Goal: Task Accomplishment & Management: Manage account settings

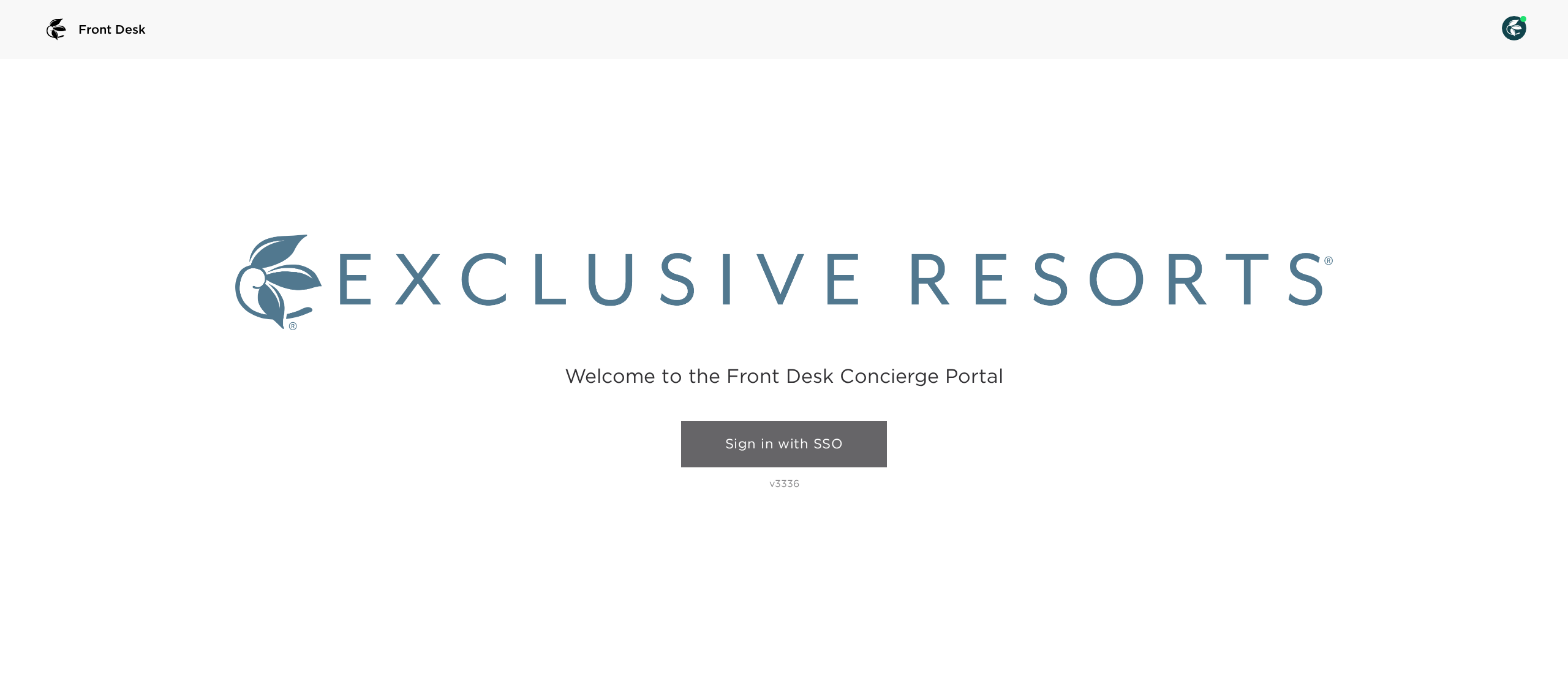
click at [809, 433] on link "Sign in with SSO" at bounding box center [784, 444] width 206 height 47
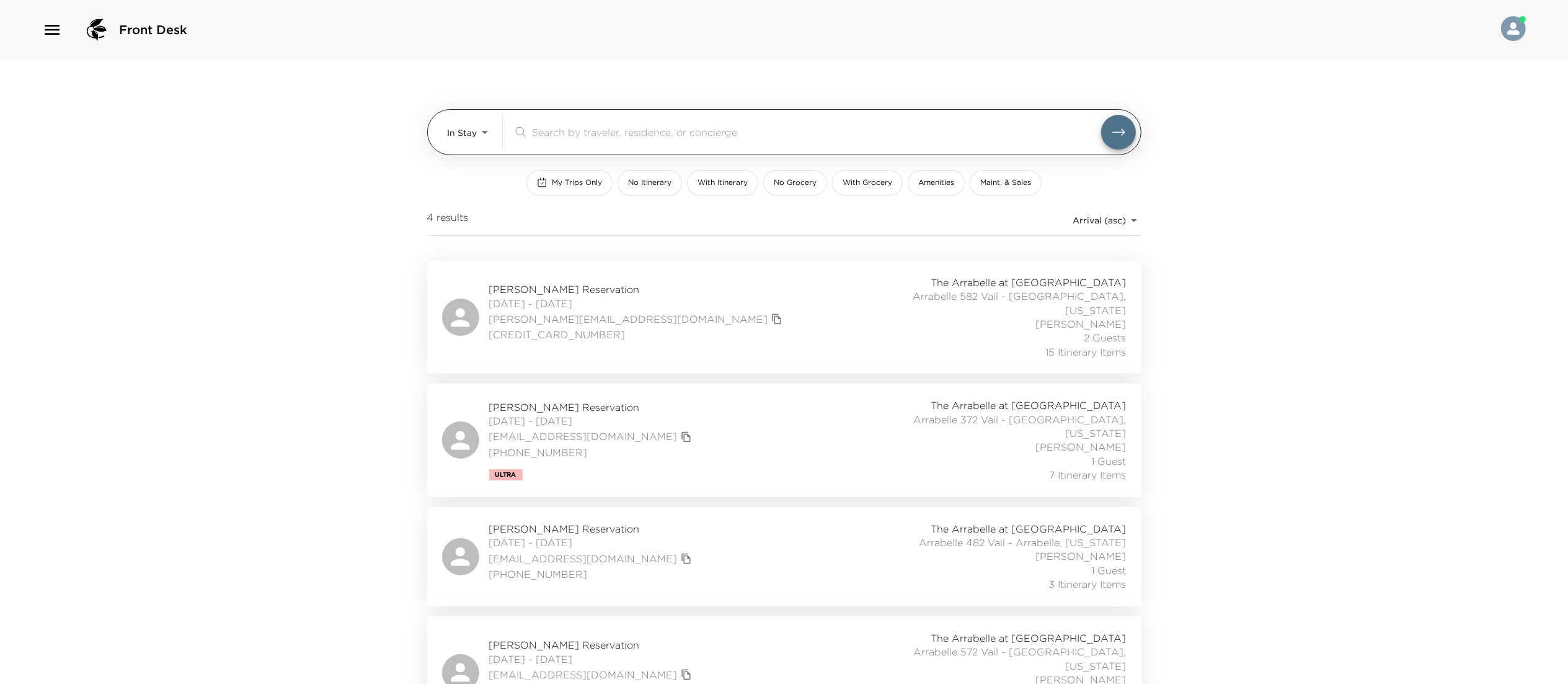
click at [456, 136] on body "Front Desk In Stay In-Stay ​ My Trips Only No Itinerary With Itinerary No Groce…" at bounding box center [784, 342] width 1568 height 684
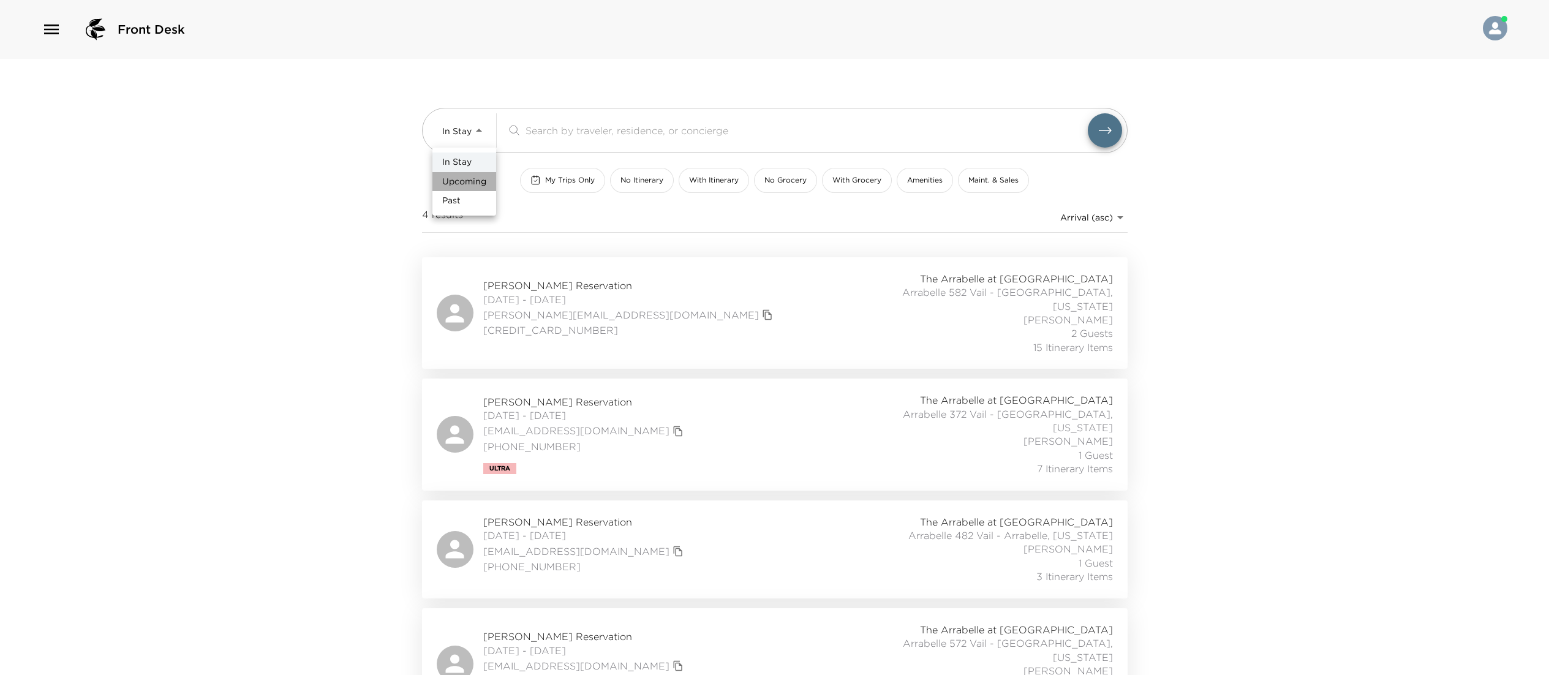
click at [458, 174] on li "Upcoming" at bounding box center [464, 182] width 63 height 19
type input "Upcoming"
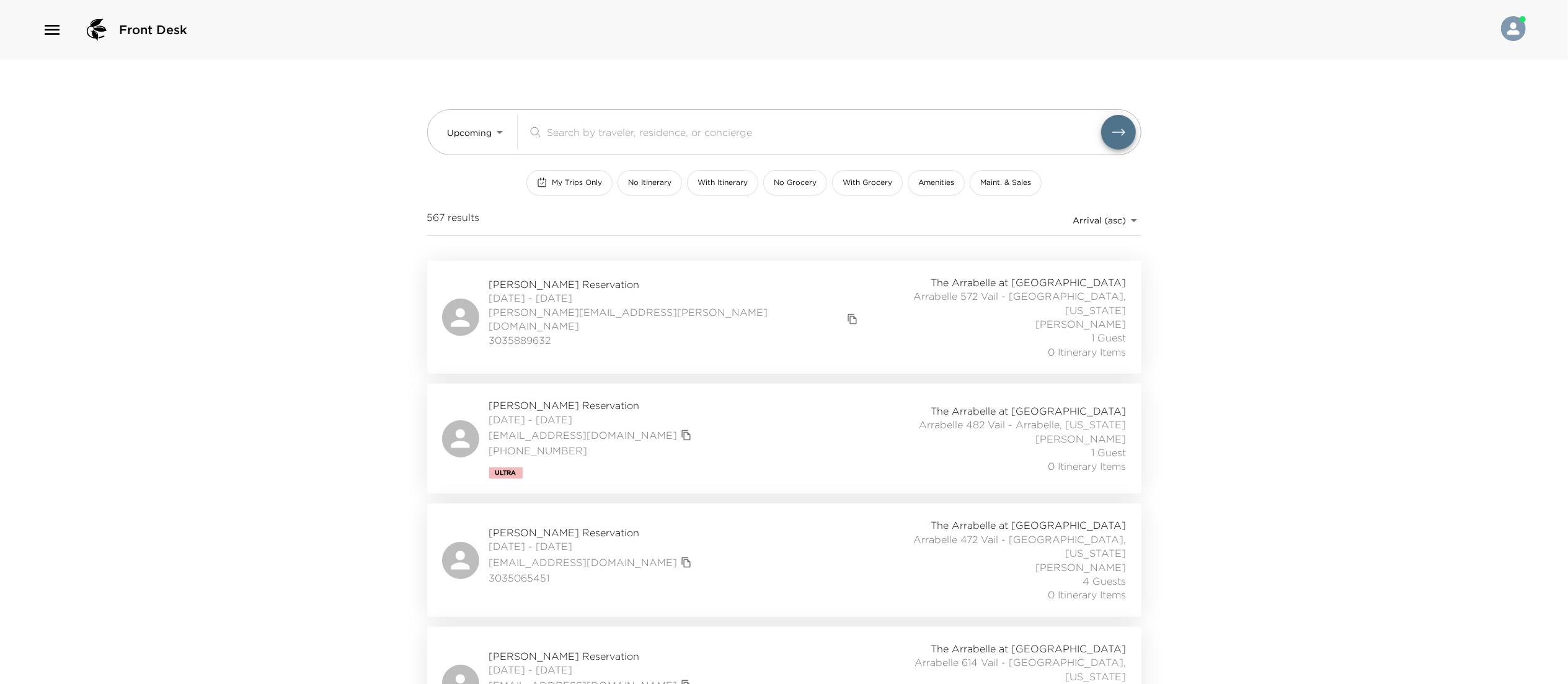
click at [743, 443] on div "[PERSON_NAME] Reservation [DATE] - [DATE] [EMAIL_ADDRESS][DOMAIN_NAME] [PHONE_N…" at bounding box center [784, 438] width 684 height 80
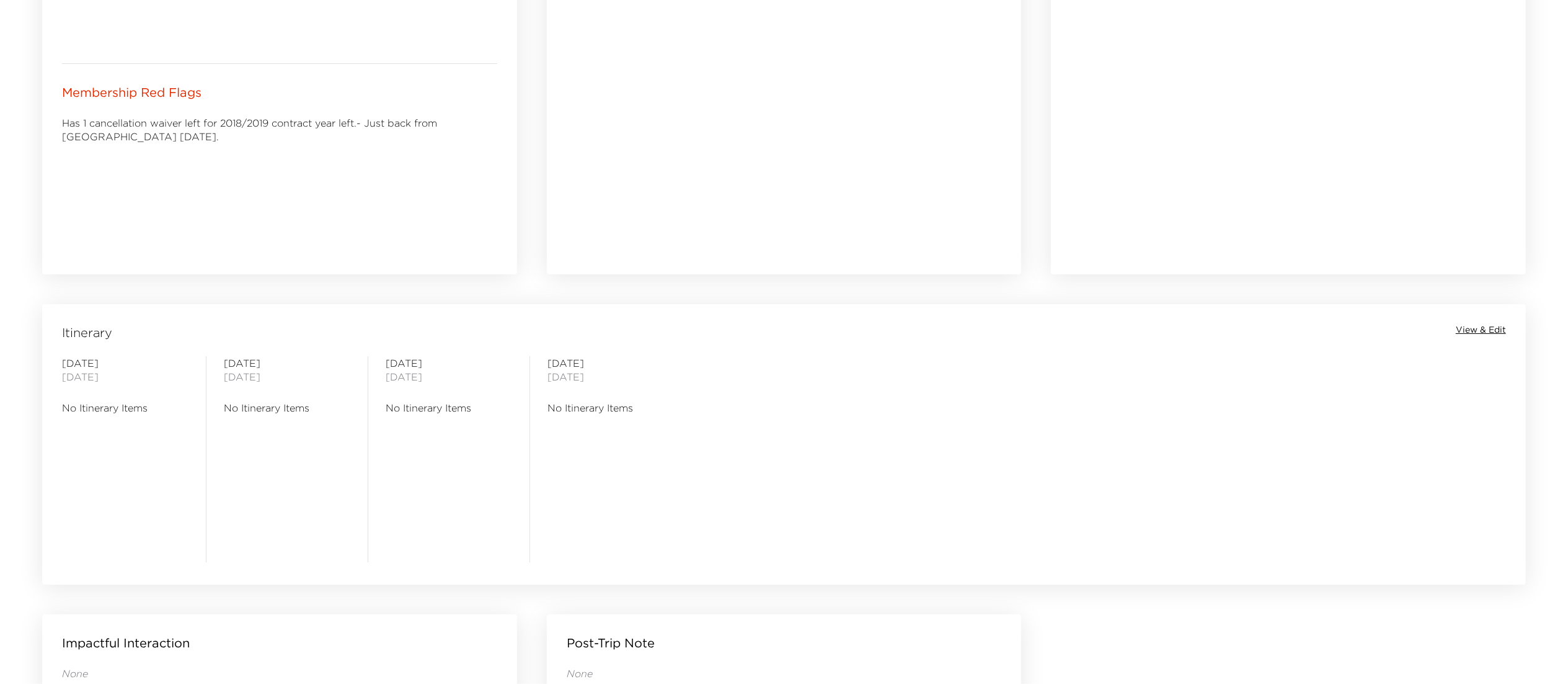
scroll to position [732, 0]
click at [1467, 325] on span "View & Edit" at bounding box center [1481, 329] width 50 height 13
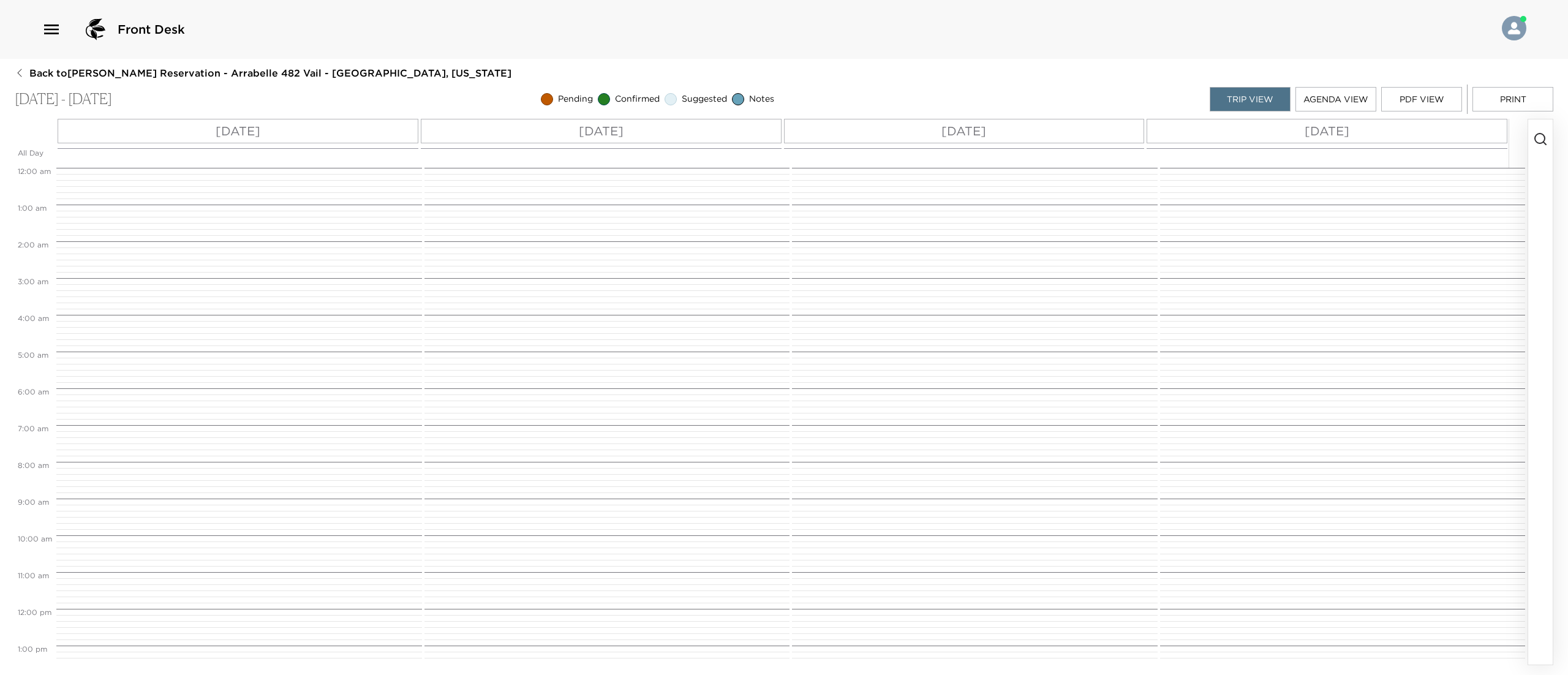
scroll to position [294, 0]
click at [272, 123] on div "[DATE]" at bounding box center [238, 131] width 361 height 25
click at [1532, 156] on button "button" at bounding box center [1540, 391] width 25 height 545
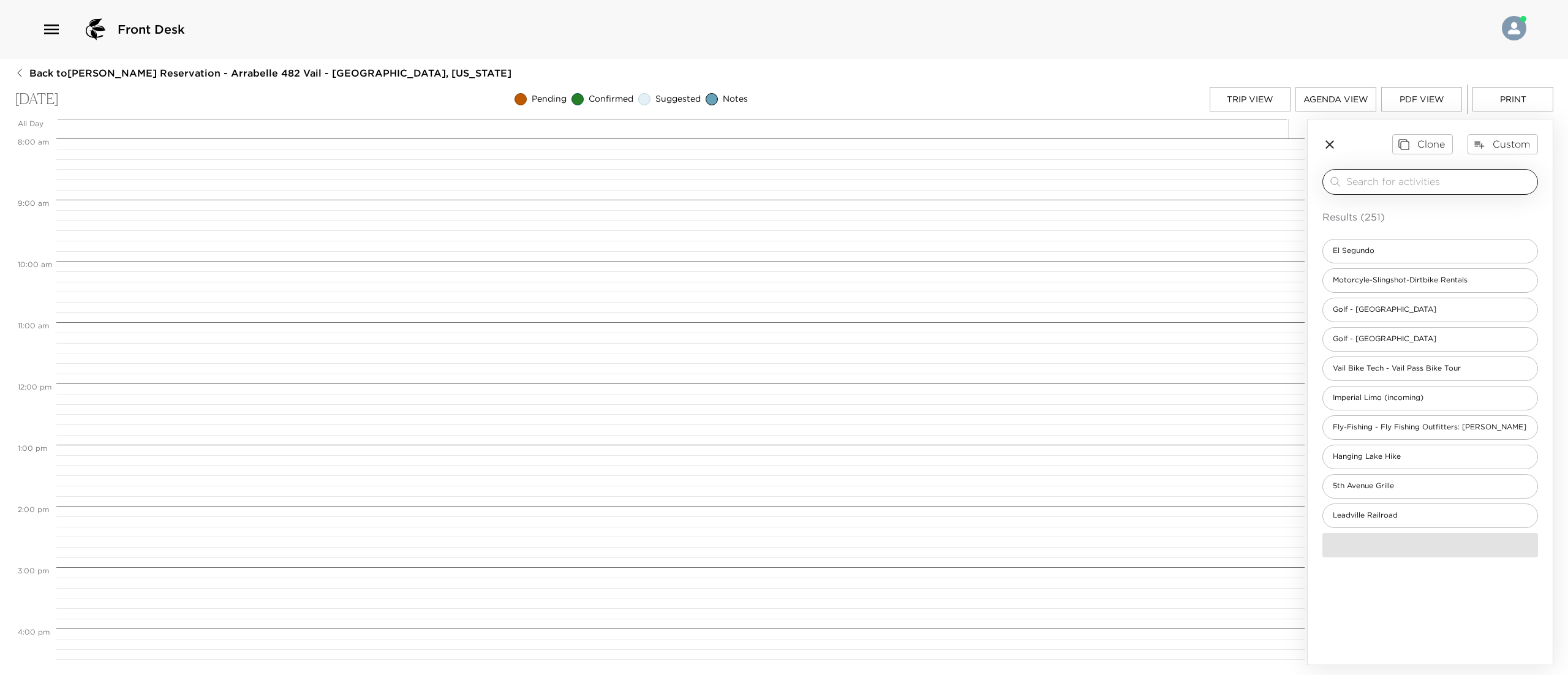
click at [1417, 174] on div "​" at bounding box center [1430, 181] width 216 height 25
click at [1410, 185] on input "search" at bounding box center [1439, 181] width 186 height 14
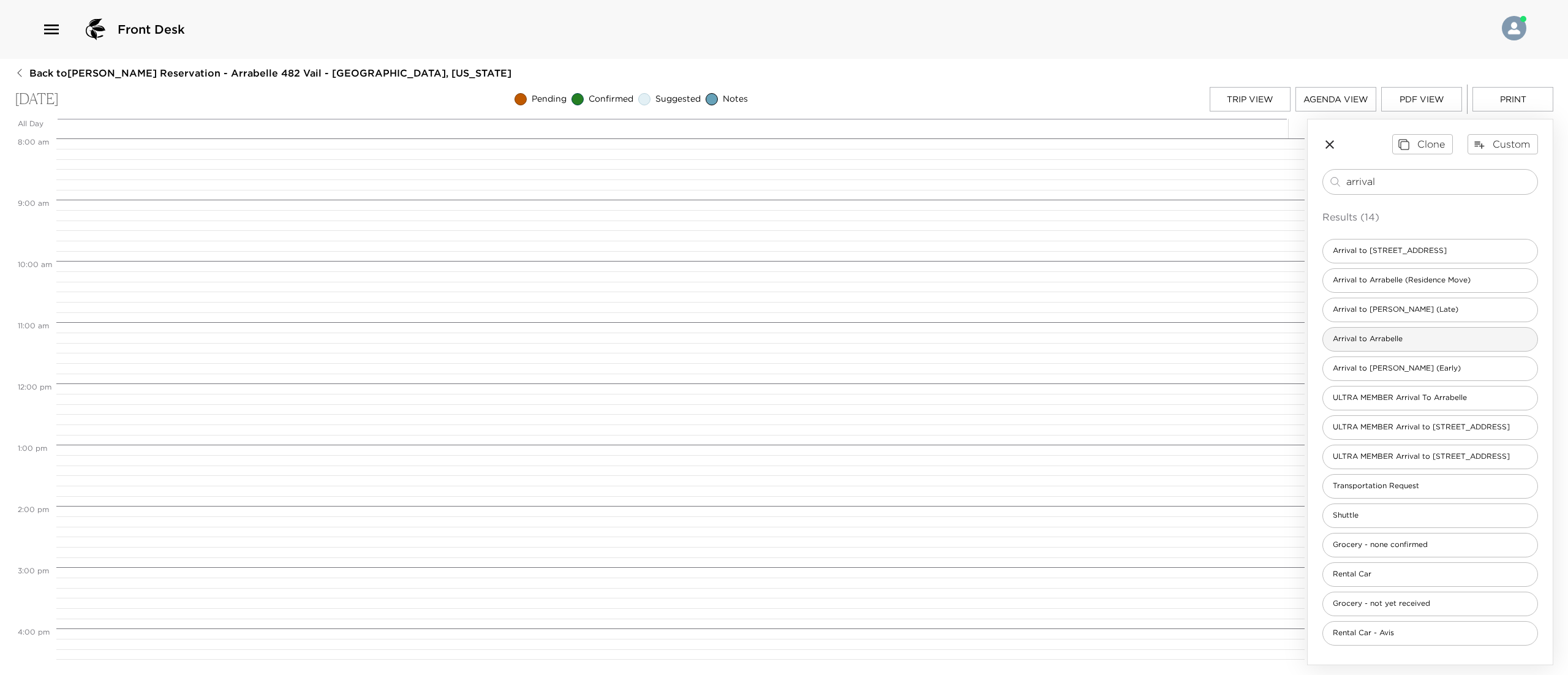
type input "arrival"
click at [1365, 342] on span "Arrival to Arrabelle" at bounding box center [1368, 339] width 90 height 10
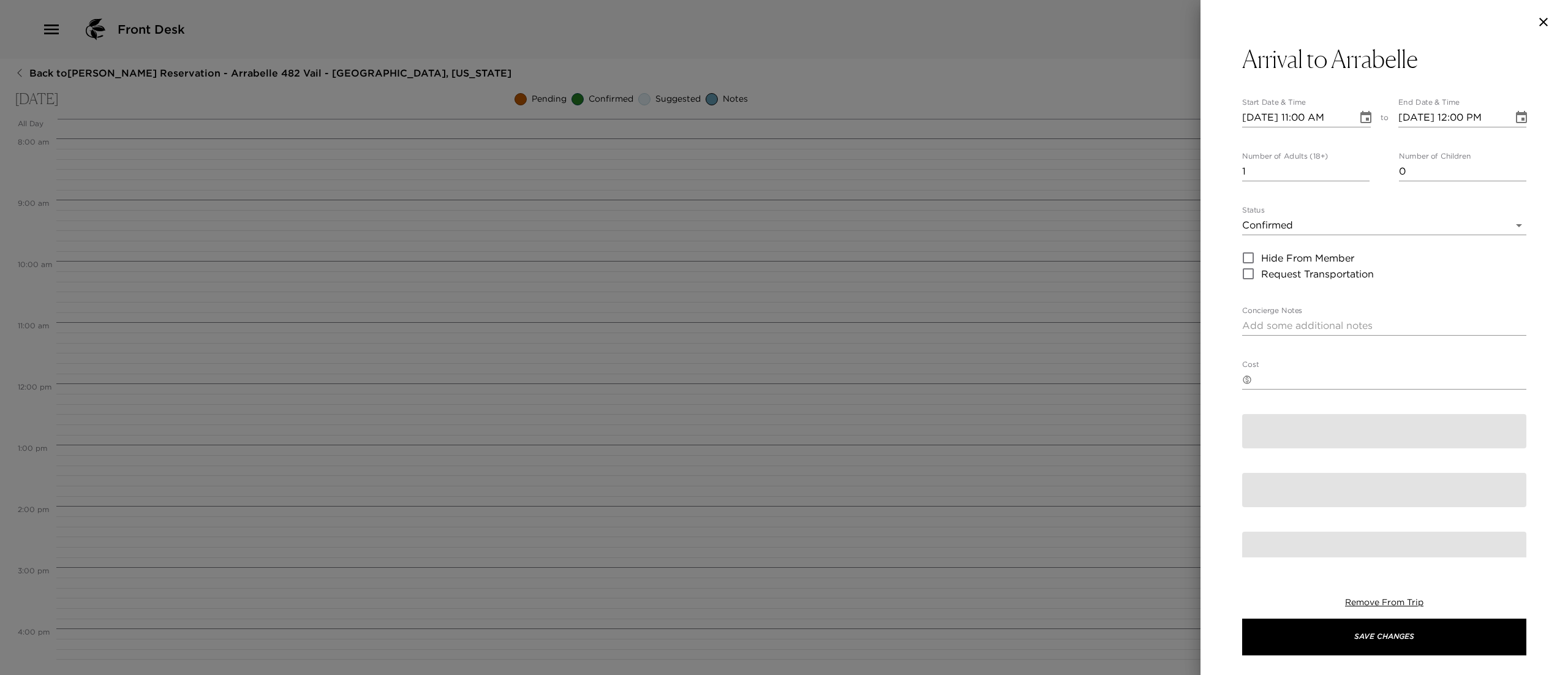
type textarea "We are expecting your arrival [DATE]. Please confirm your arrival time with us.…"
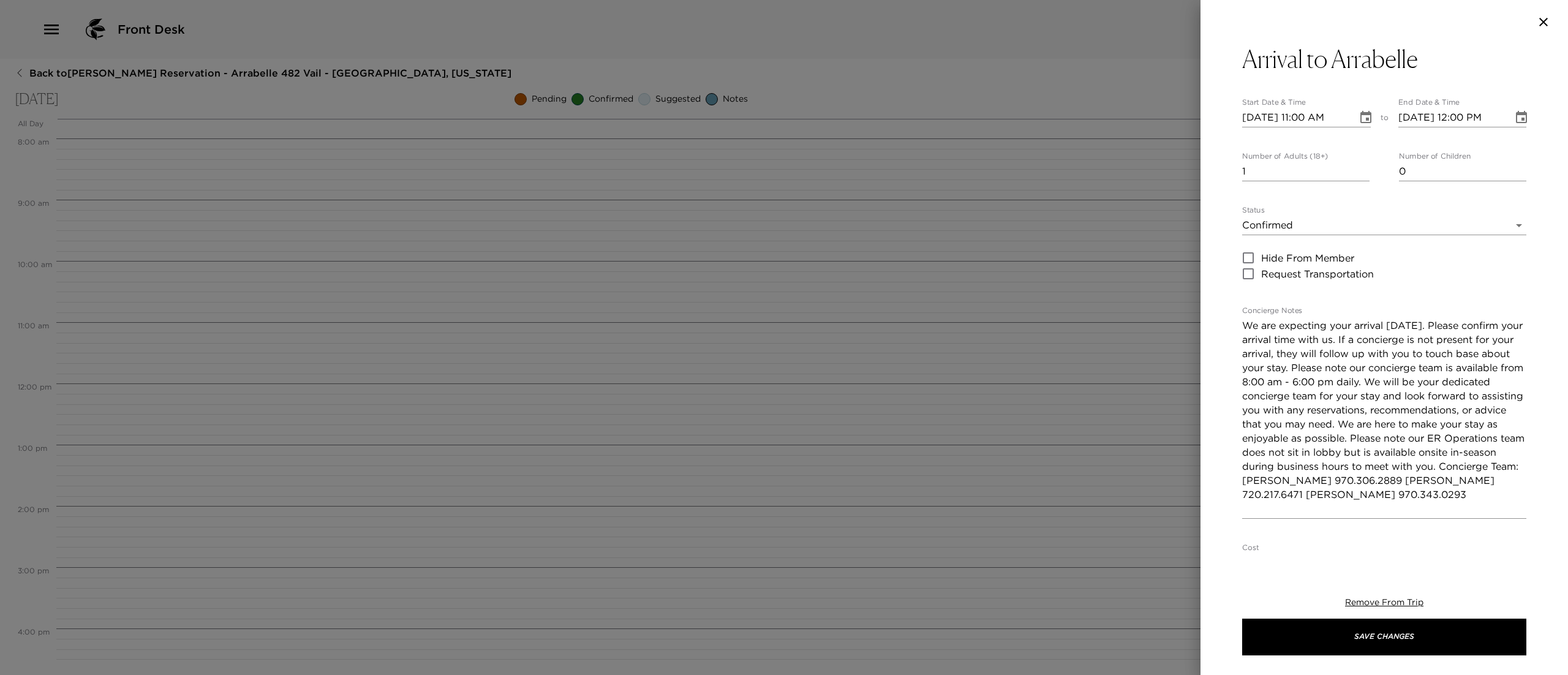
click at [1305, 118] on input "[DATE] 11:00 AM" at bounding box center [1295, 117] width 107 height 19
type input "[DATE] 04:00 PM"
type input "[DATE] 05:00 PM"
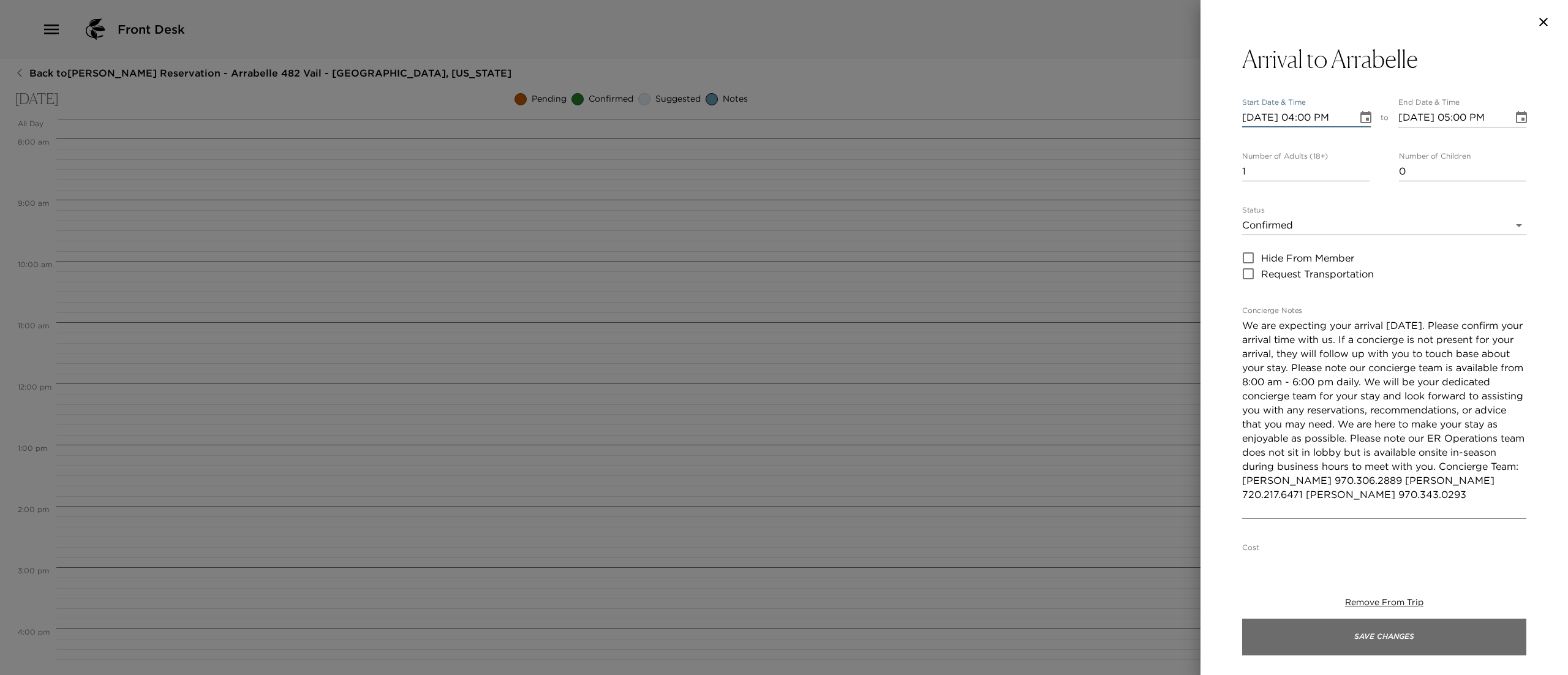
type input "[DATE] 04:00 PM"
click at [1379, 641] on button "Save Changes" at bounding box center [1384, 636] width 285 height 37
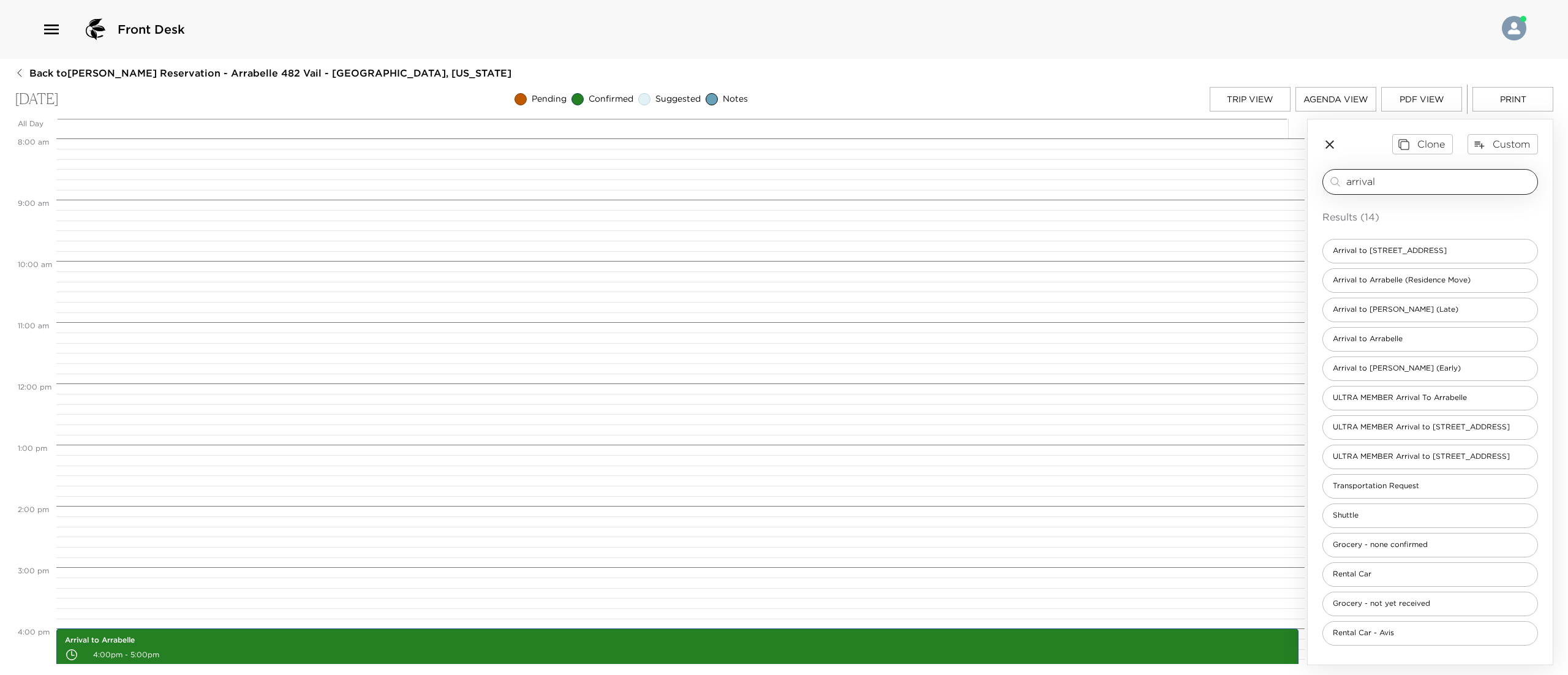
click at [1365, 185] on input "arrival" at bounding box center [1439, 181] width 186 height 14
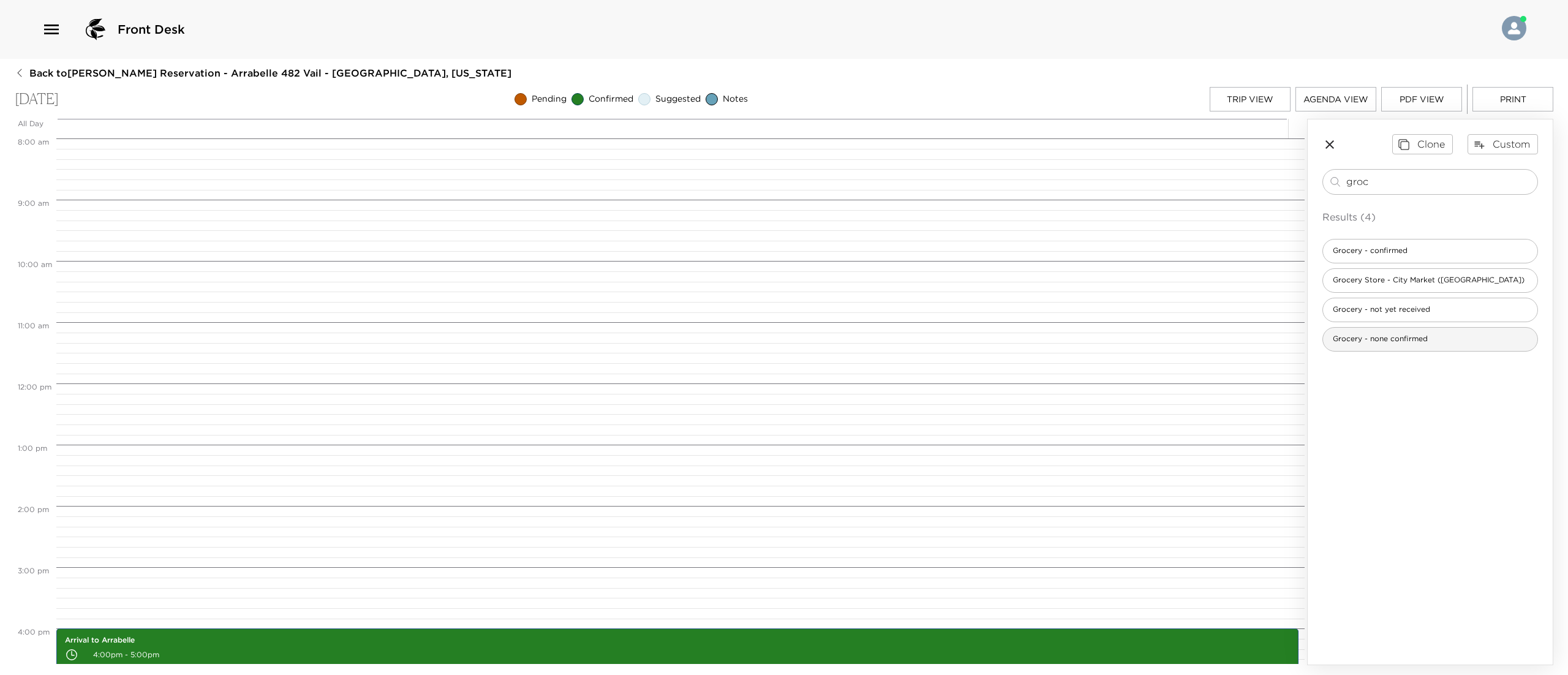
type input "groc"
click at [1389, 345] on div "Grocery - none confirmed" at bounding box center [1430, 340] width 216 height 25
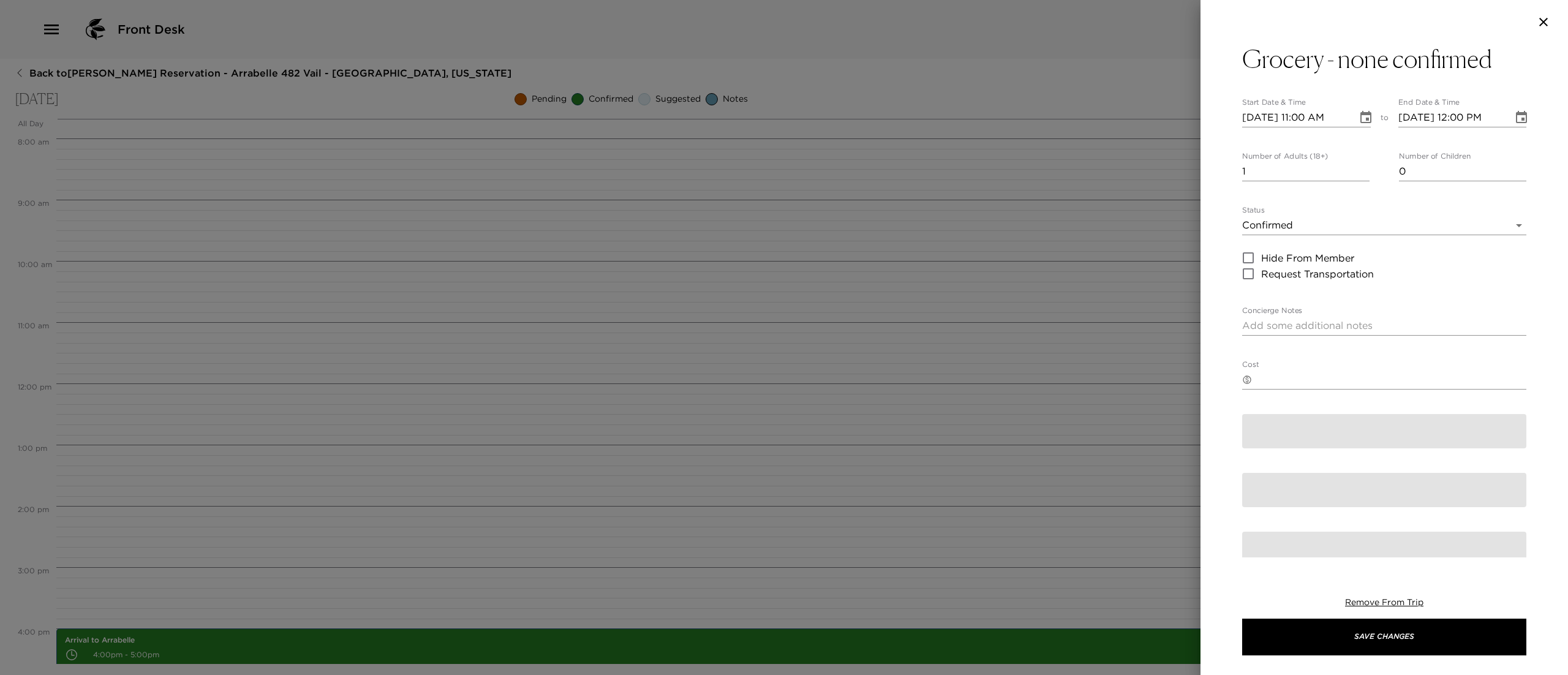
type textarea "It has been confirmed that a grocery list will not be submitted for this trip p…"
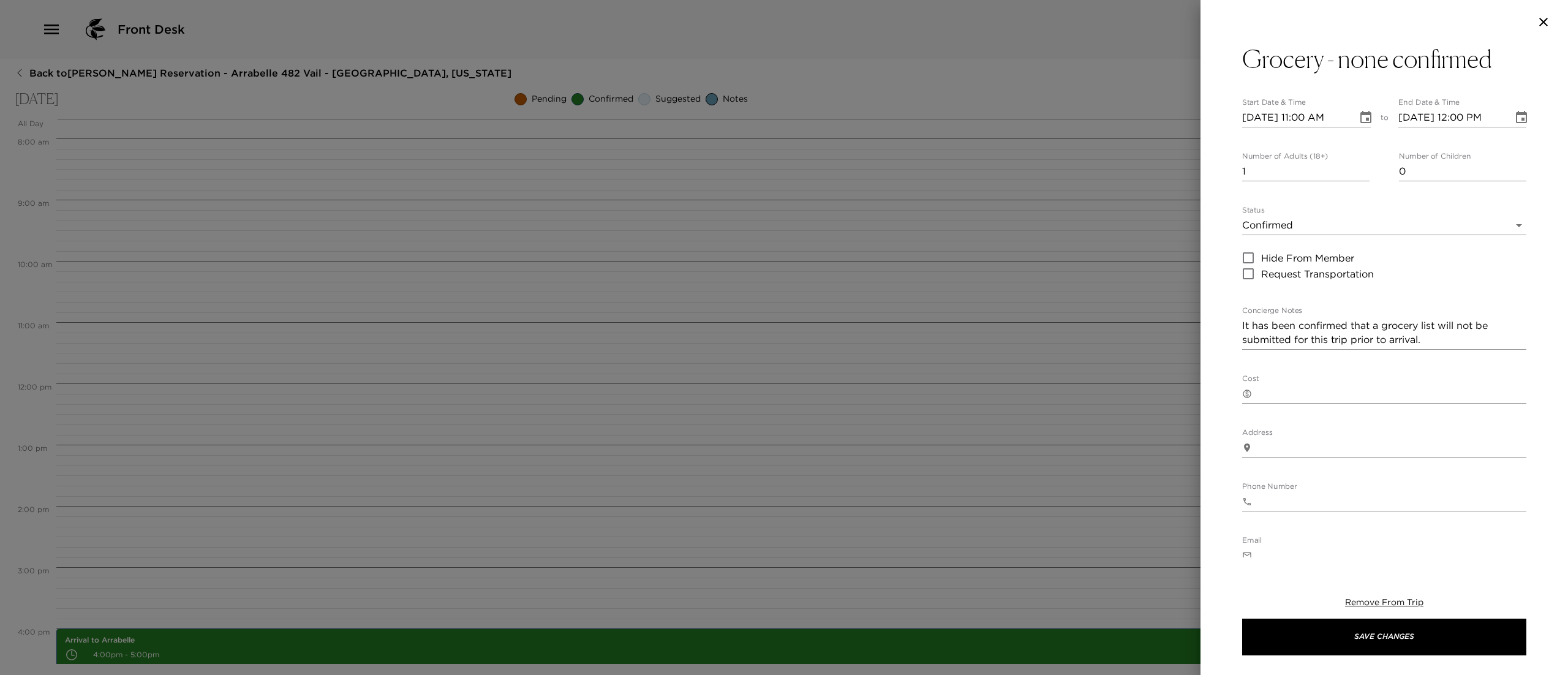
click at [1302, 113] on input "[DATE] 11:00 AM" at bounding box center [1295, 117] width 107 height 19
type input "[DATE] 03:00 PM"
type input "[DATE] 04:00 PM"
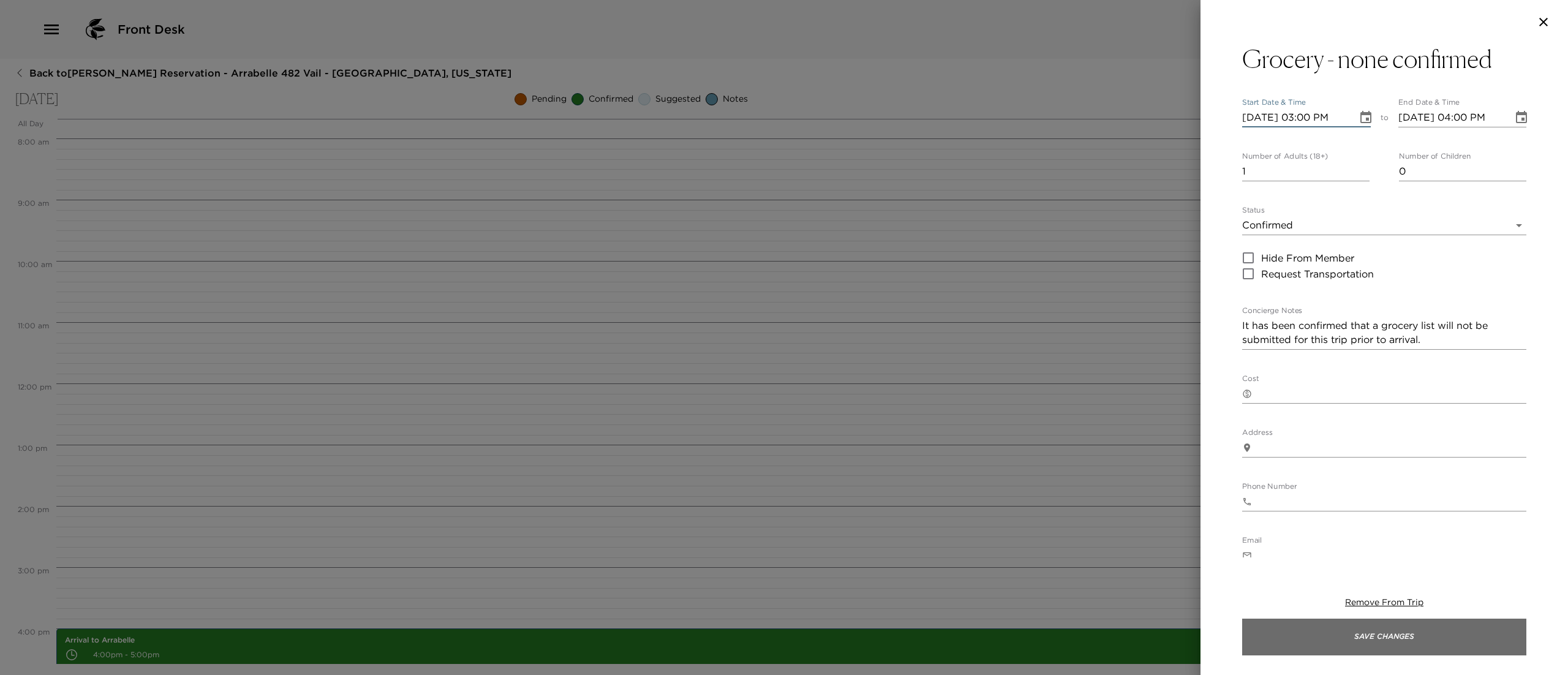
type input "[DATE] 03:00 PM"
click at [1321, 644] on button "Save Changes" at bounding box center [1384, 636] width 285 height 37
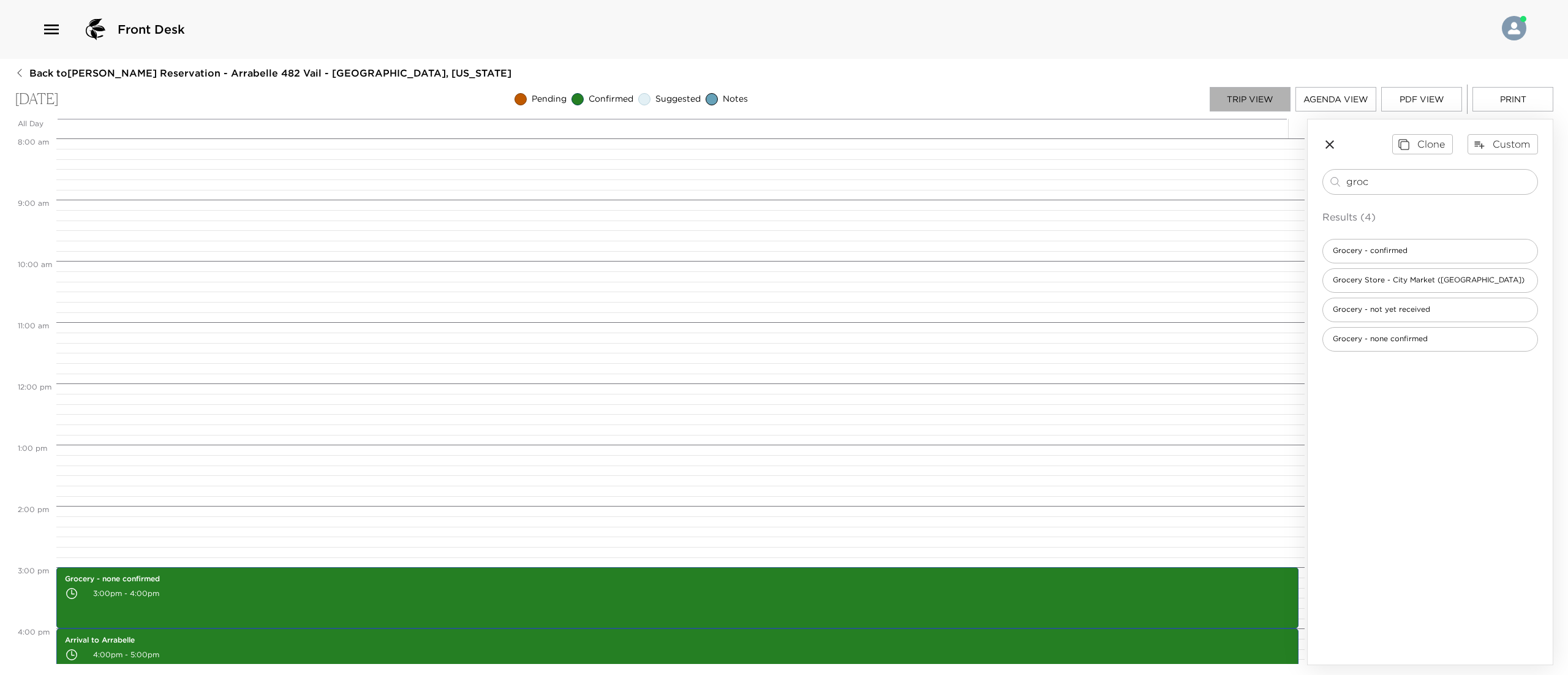
click at [1228, 110] on button "Trip View" at bounding box center [1250, 99] width 81 height 25
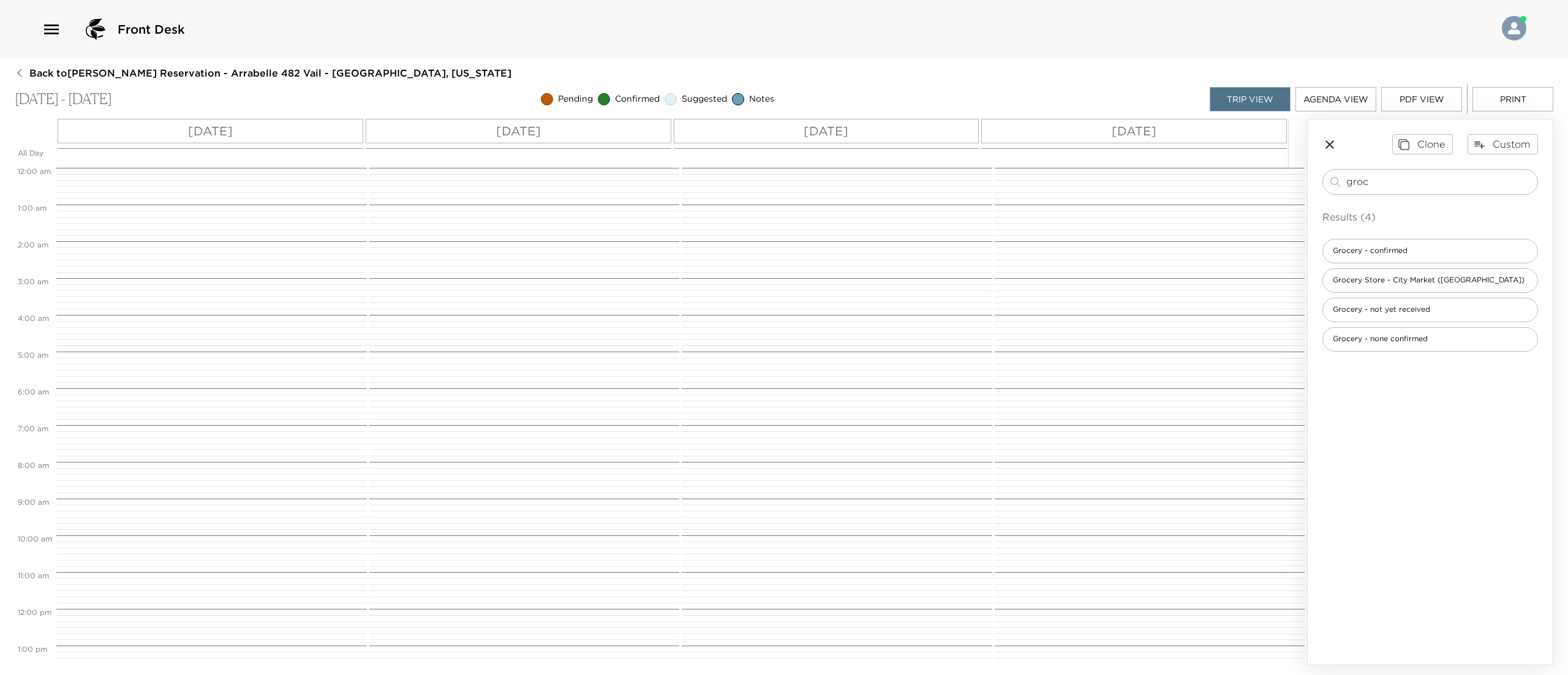
scroll to position [385, 0]
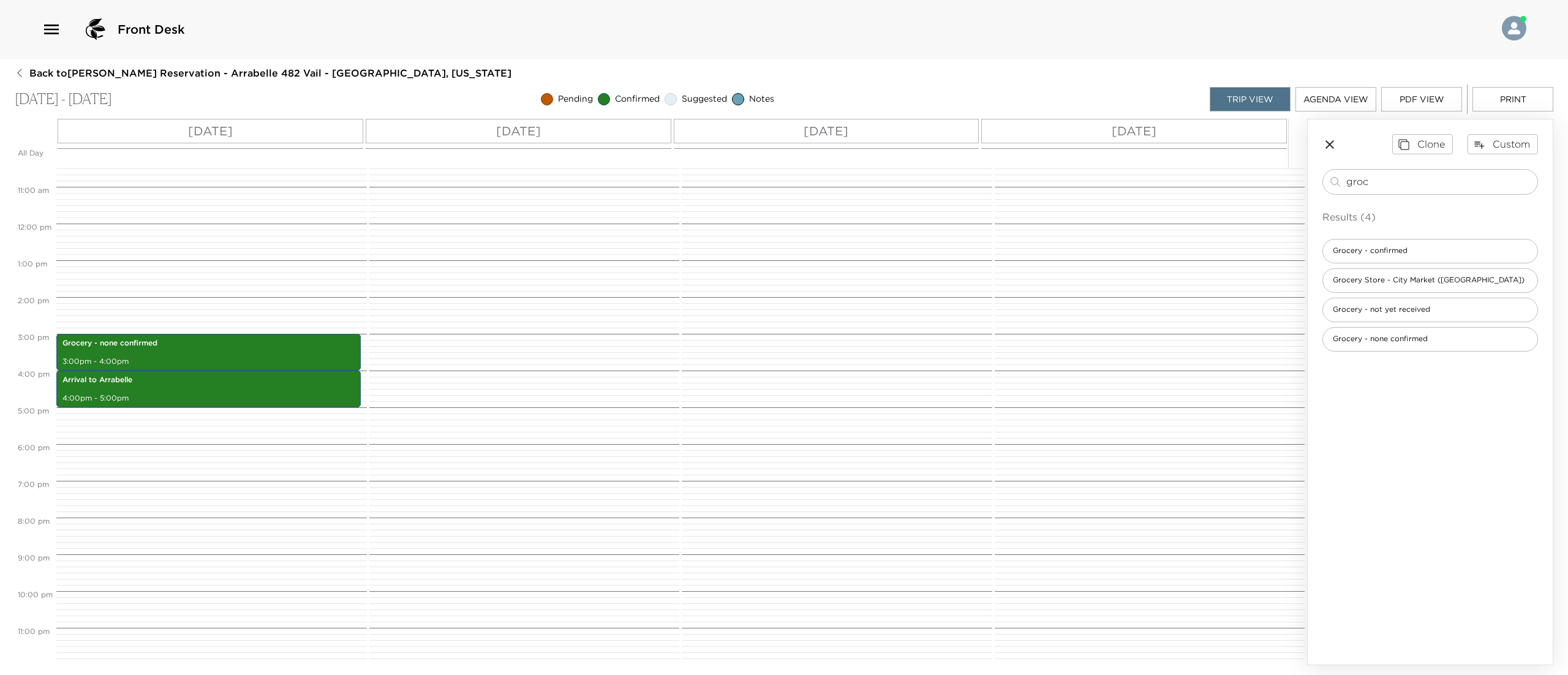
click at [1116, 126] on p "[DATE]" at bounding box center [1134, 131] width 45 height 19
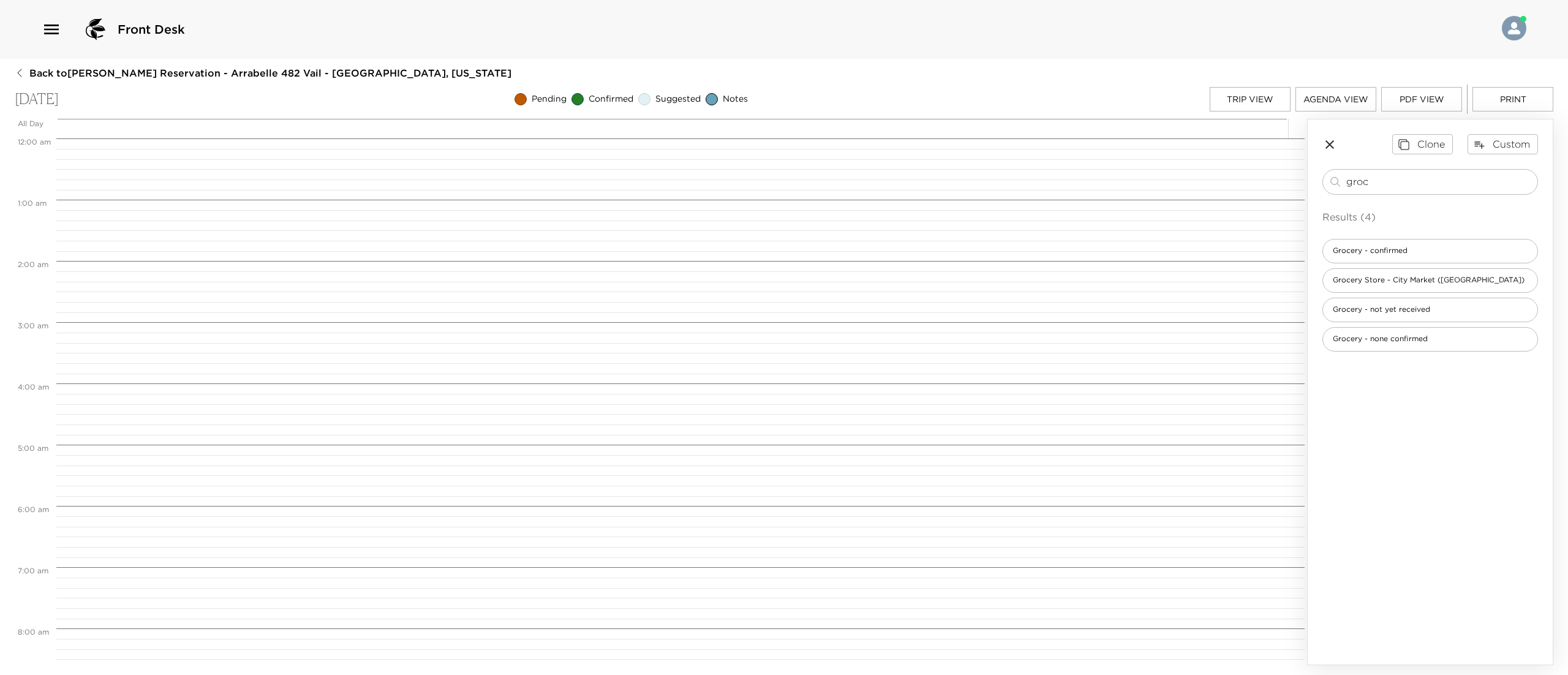
scroll to position [490, 0]
click at [1417, 191] on div "groc ​" at bounding box center [1430, 181] width 216 height 25
click at [1419, 178] on input "groc" at bounding box center [1439, 181] width 186 height 14
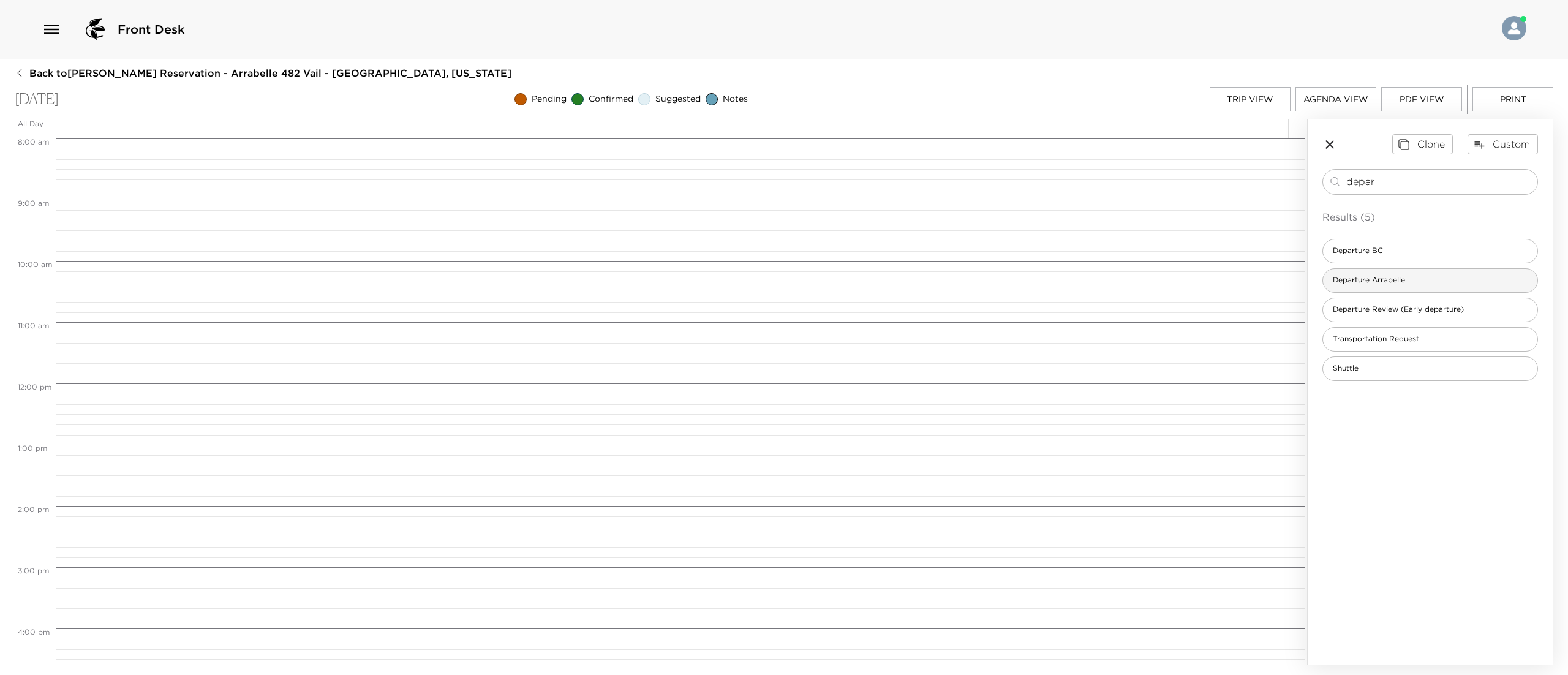
type input "depar"
click at [1385, 284] on span "Departure Arrabelle" at bounding box center [1368, 280] width 92 height 10
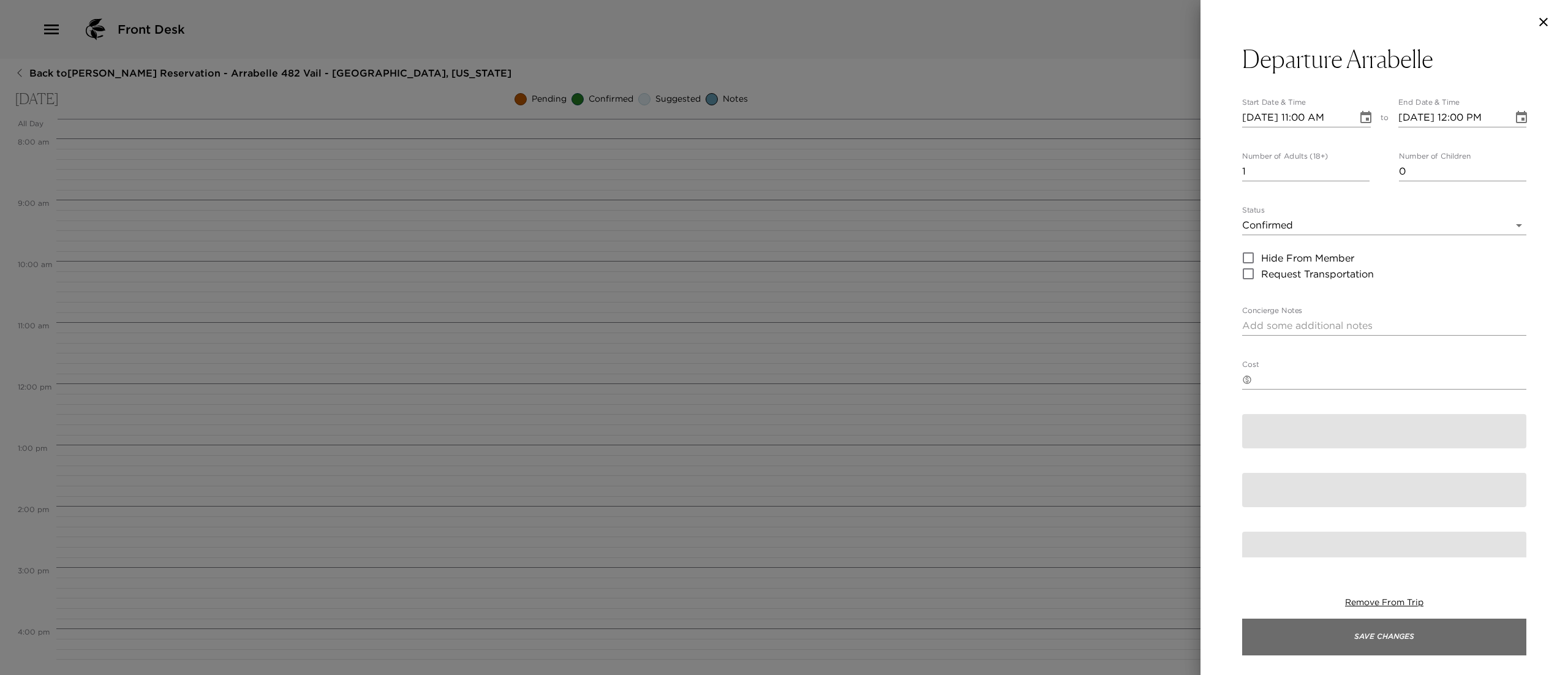
type textarea "In preparation for your departure, an Exclusive Resorts concierge team member w…"
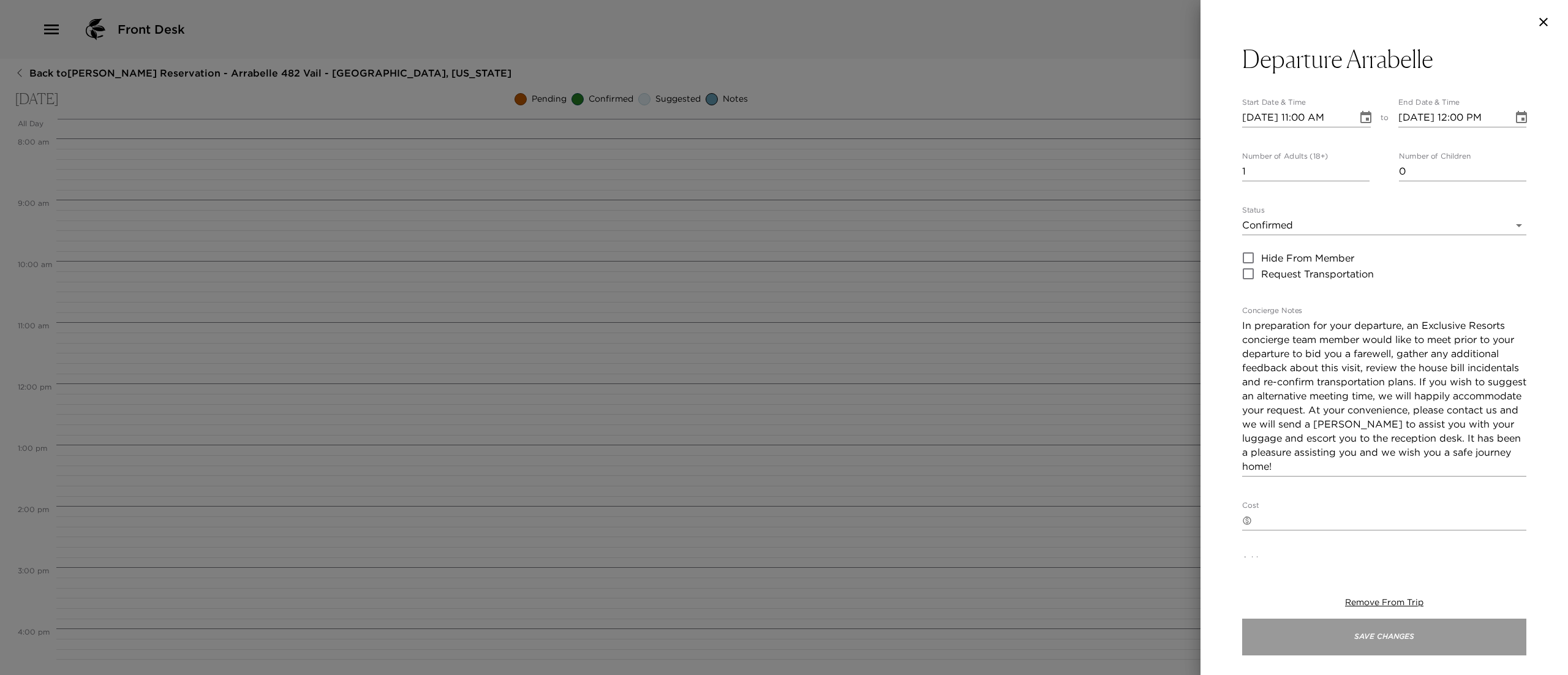
click at [1330, 650] on button "Save Changes" at bounding box center [1384, 636] width 285 height 37
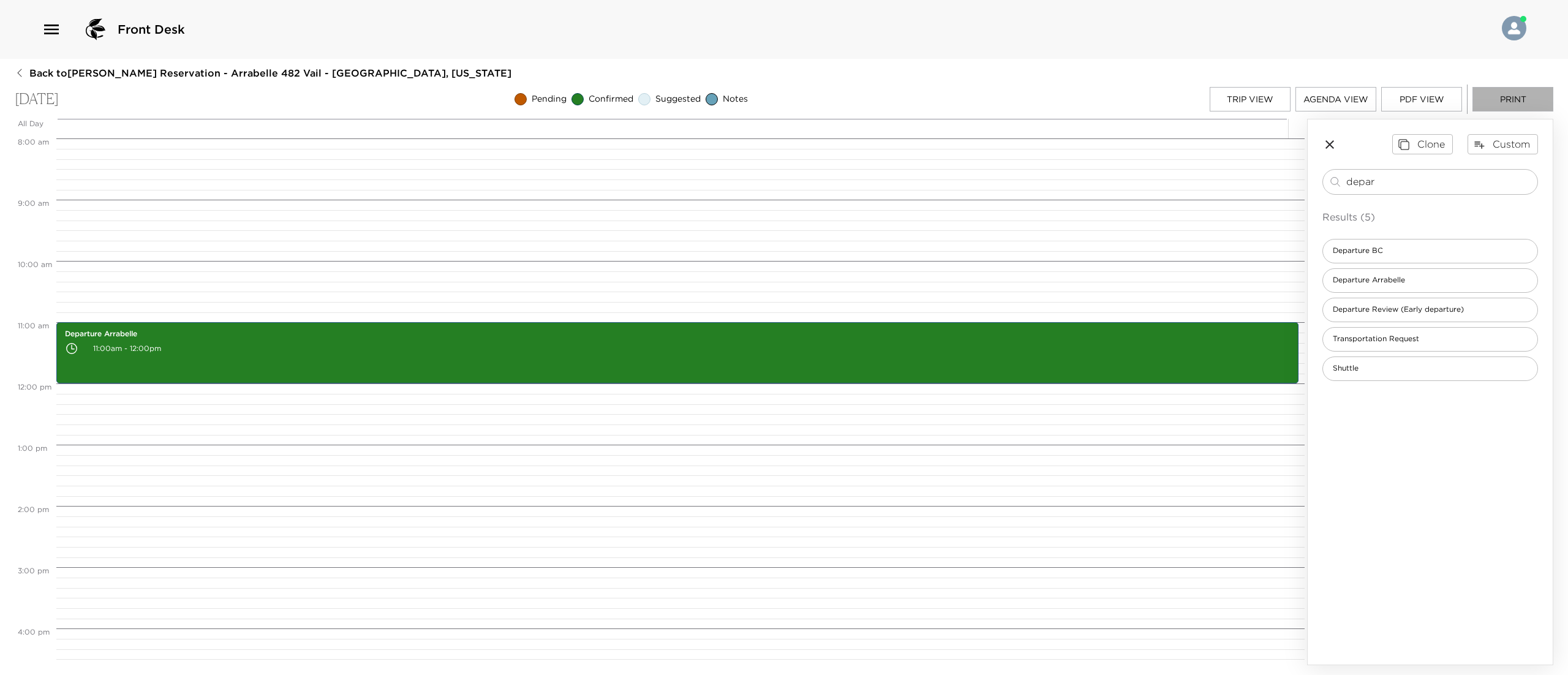
click at [1502, 96] on button "Print" at bounding box center [1512, 99] width 81 height 25
